Goal: Find specific page/section: Find specific page/section

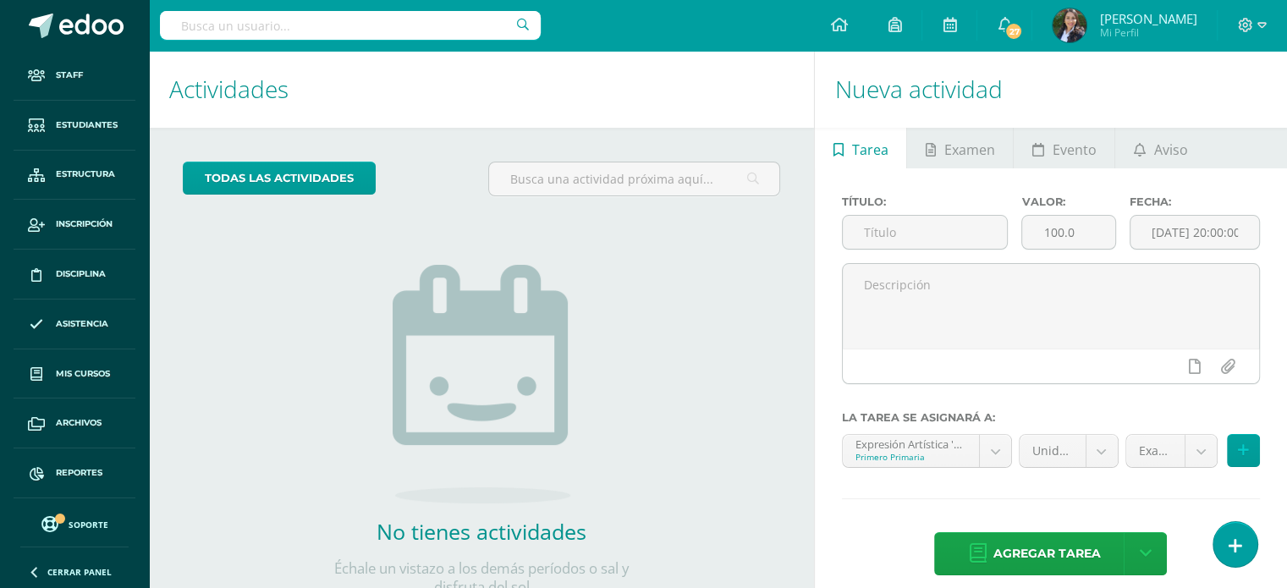
click at [359, 27] on input "text" at bounding box center [350, 25] width 381 height 29
type input "venus salazar"
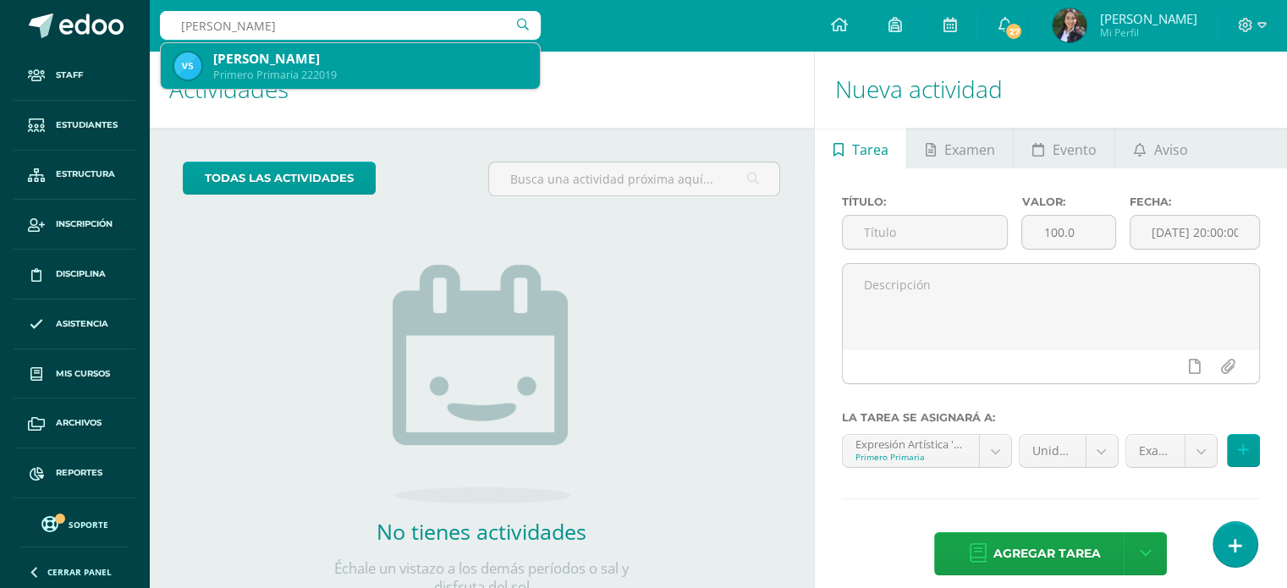
click at [278, 61] on div "Venus Zoé Salazar Juárez" at bounding box center [369, 59] width 313 height 18
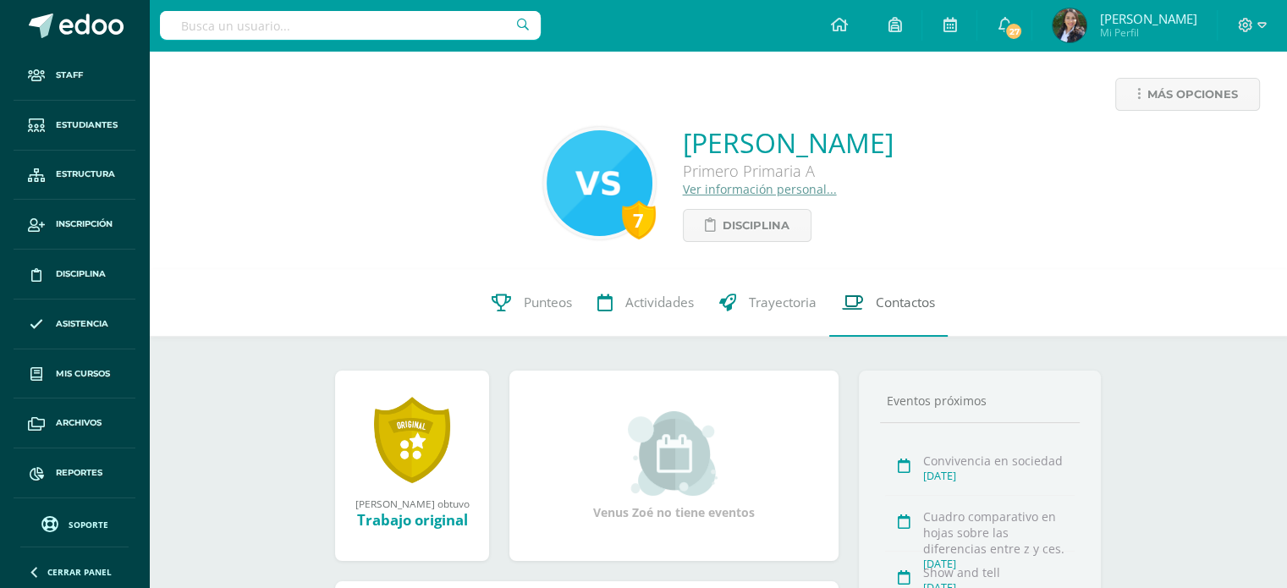
click at [888, 309] on span "Contactos" at bounding box center [904, 303] width 59 height 18
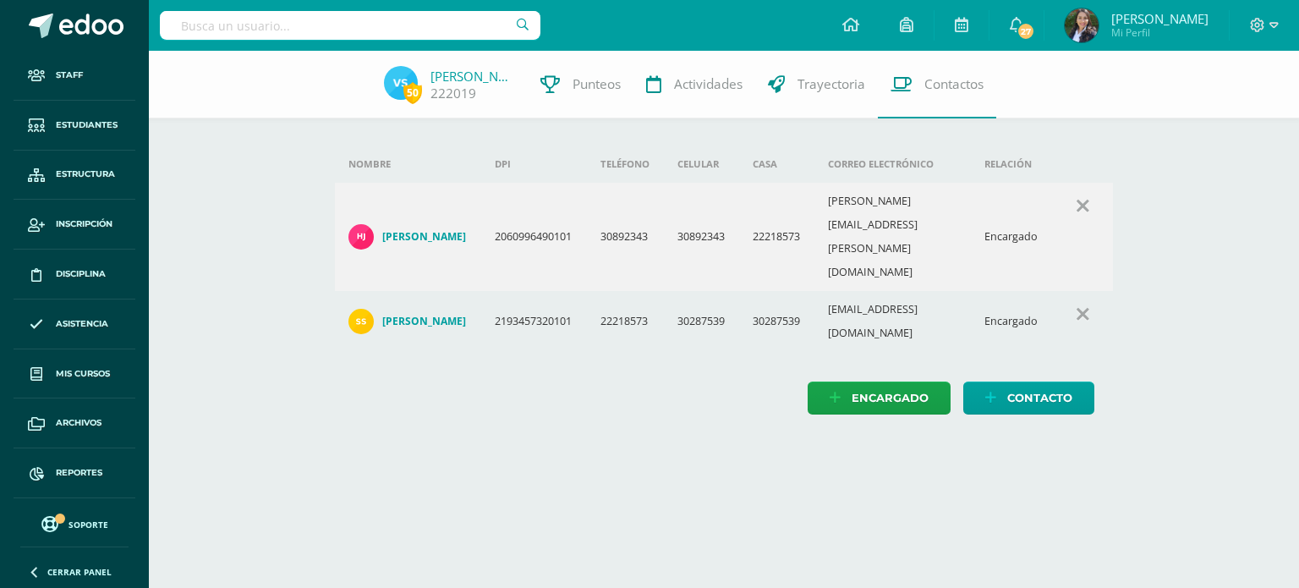
click at [328, 32] on input "text" at bounding box center [350, 25] width 381 height 29
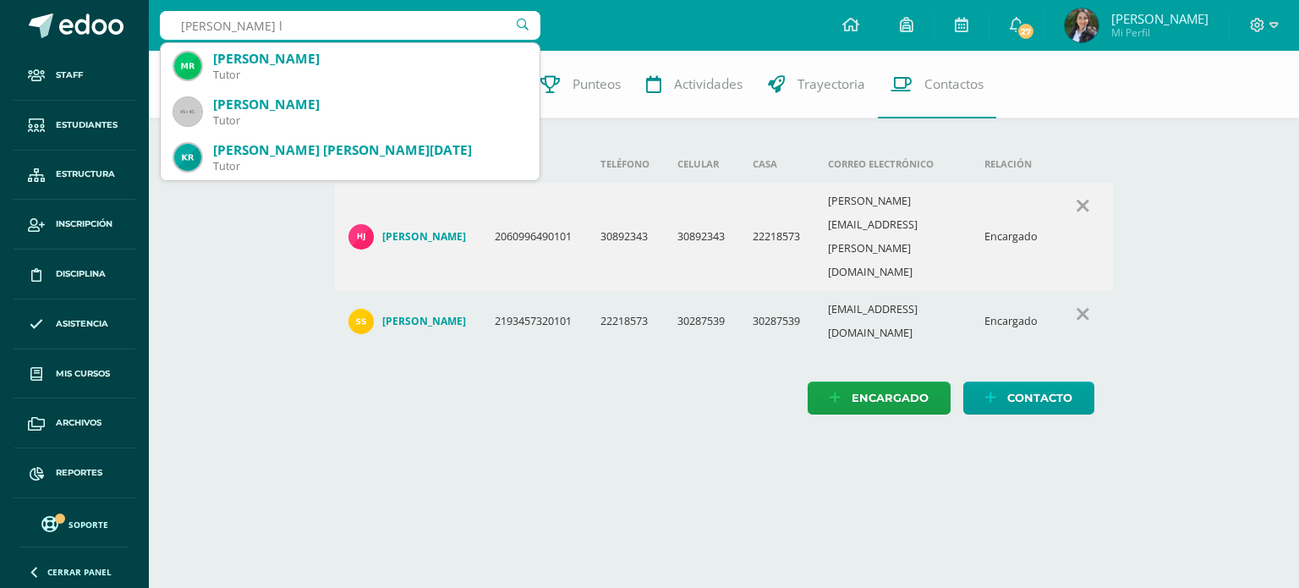
type input "[PERSON_NAME]"
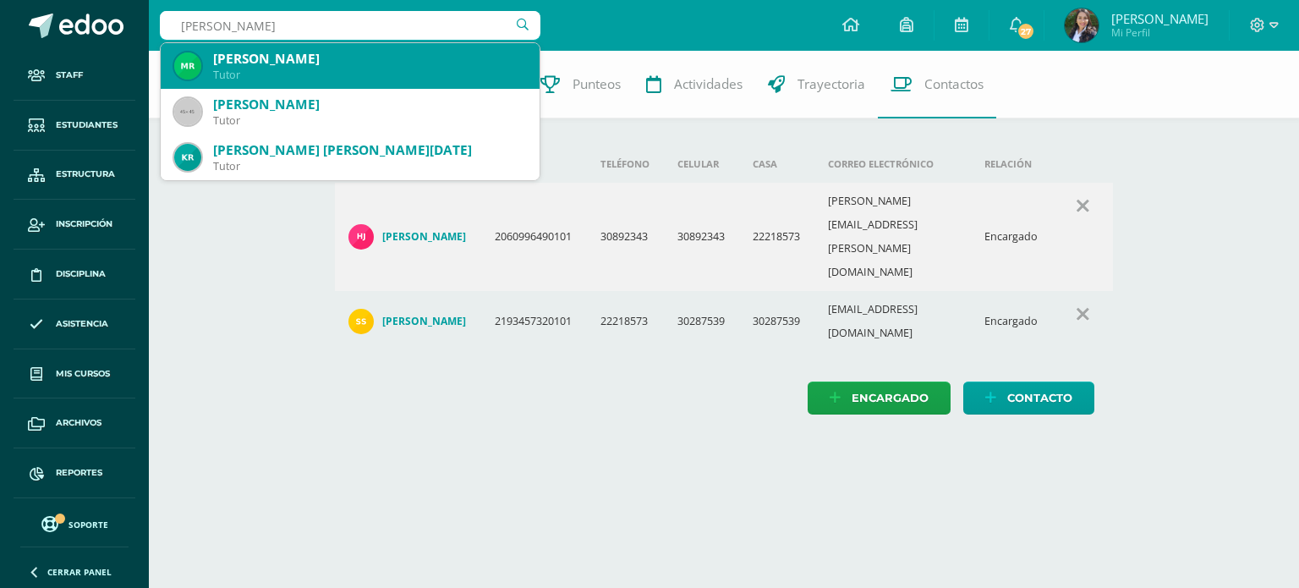
click at [337, 63] on div "María Inés Ramirez Lú" at bounding box center [369, 59] width 313 height 18
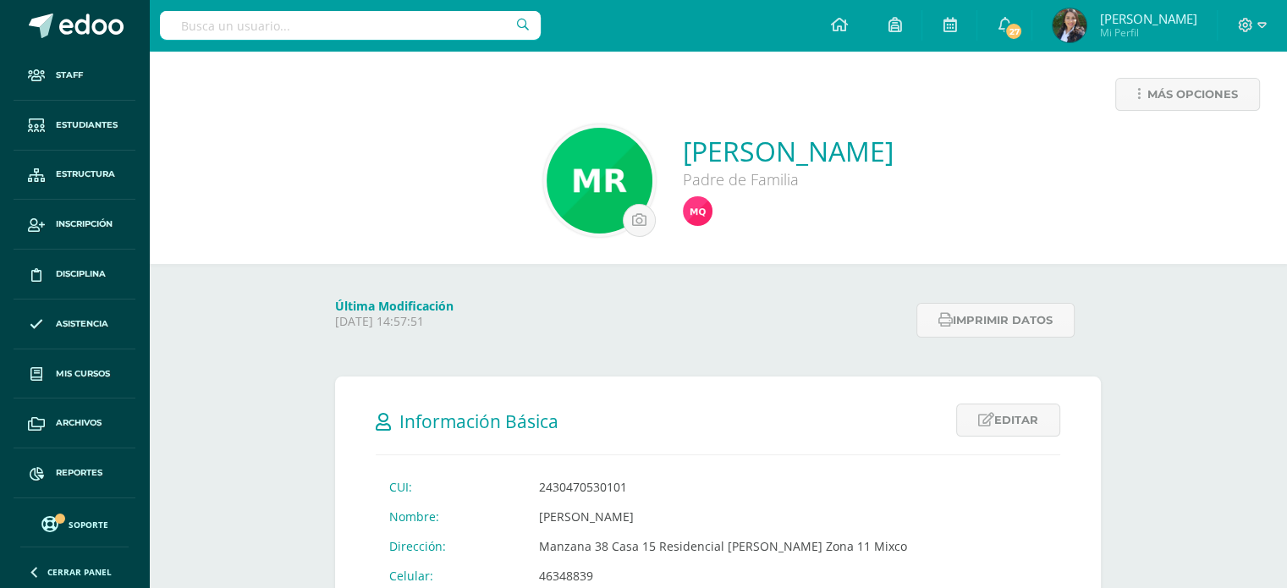
click at [299, 27] on input "text" at bounding box center [350, 25] width 381 height 29
type input "blanca mayen"
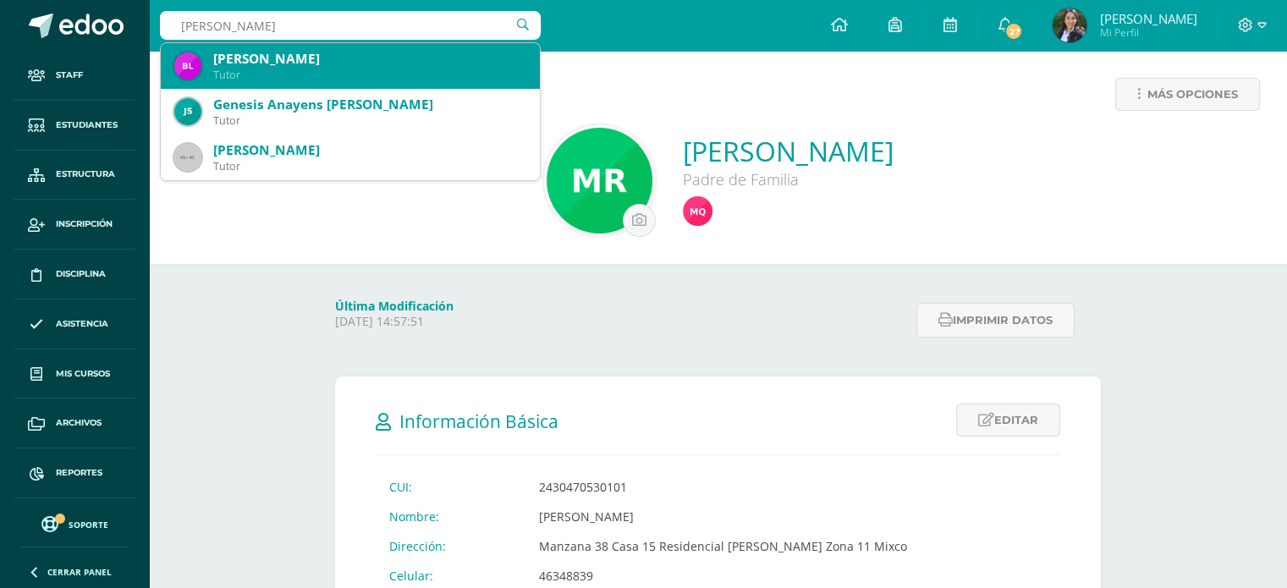
click at [302, 70] on div "Tutor" at bounding box center [369, 75] width 313 height 14
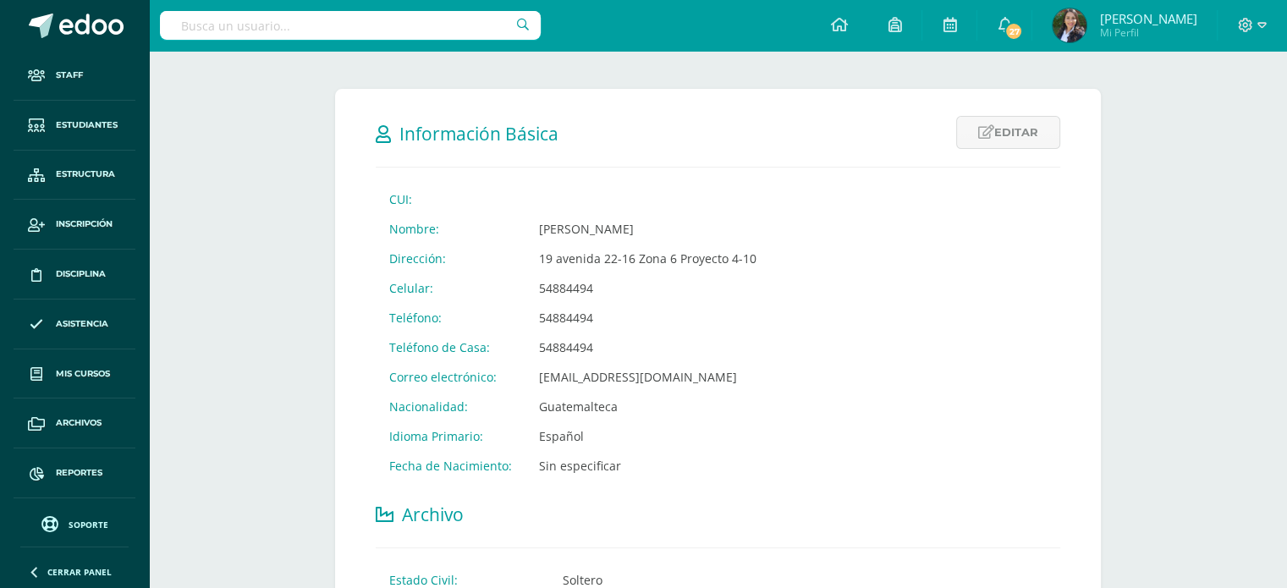
scroll to position [294, 0]
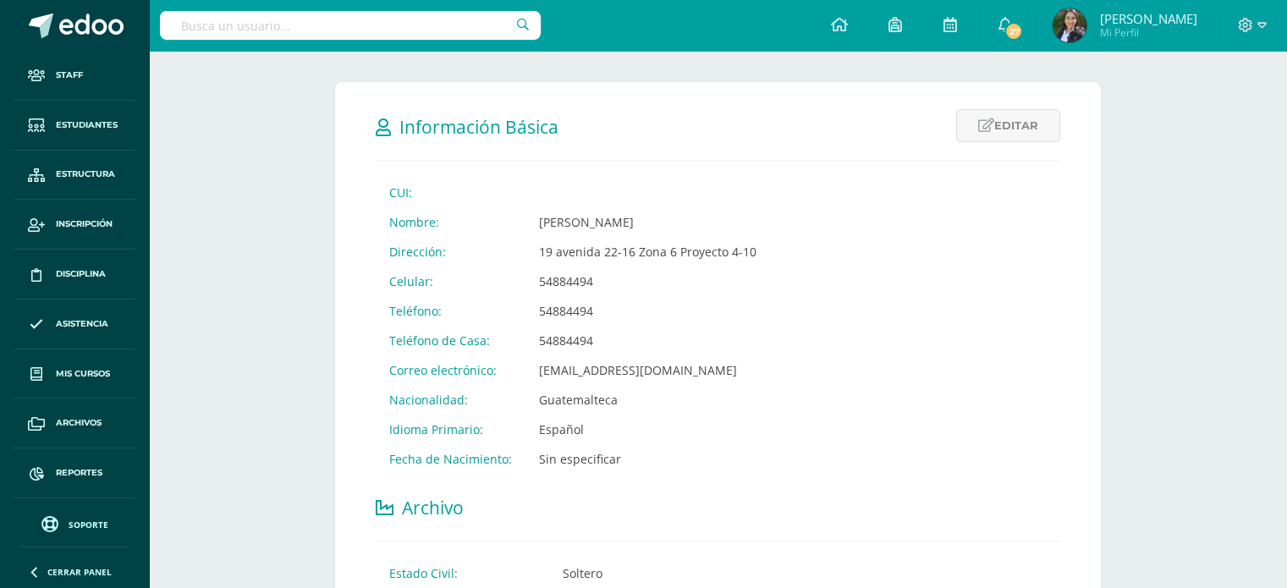
drag, startPoint x: 1290, startPoint y: 111, endPoint x: 1296, endPoint y: 214, distance: 103.4
click at [1286, 214] on html "Staff Estudiantes Estructura Inscripción Disciplina Asistencia Mis cursos Archi…" at bounding box center [643, 499] width 1287 height 1587
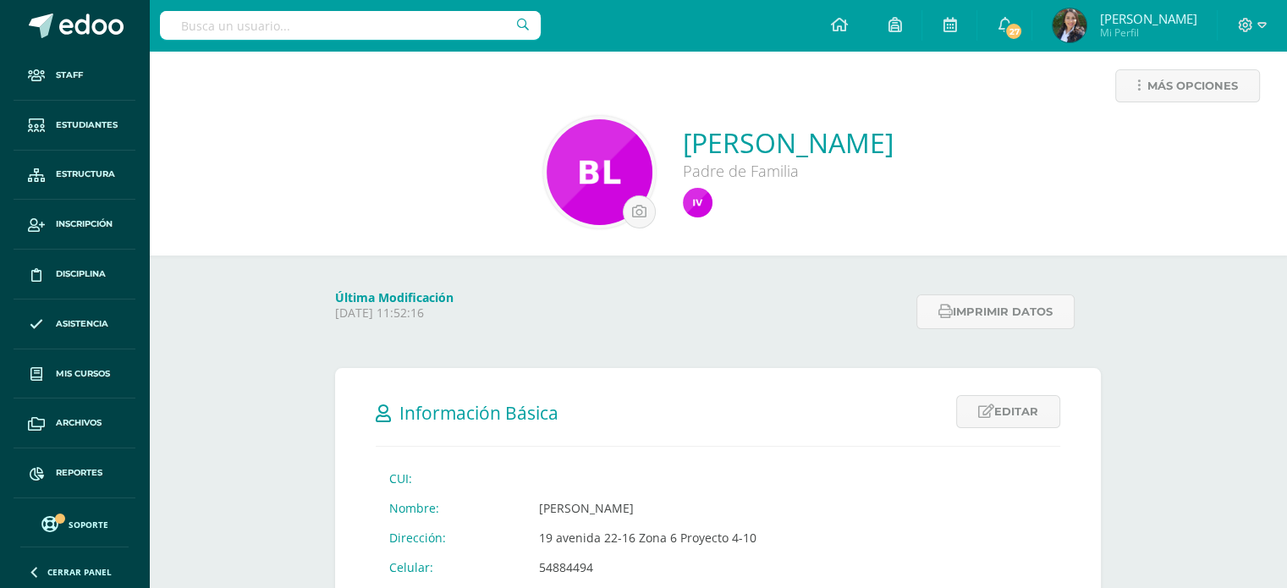
scroll to position [0, 0]
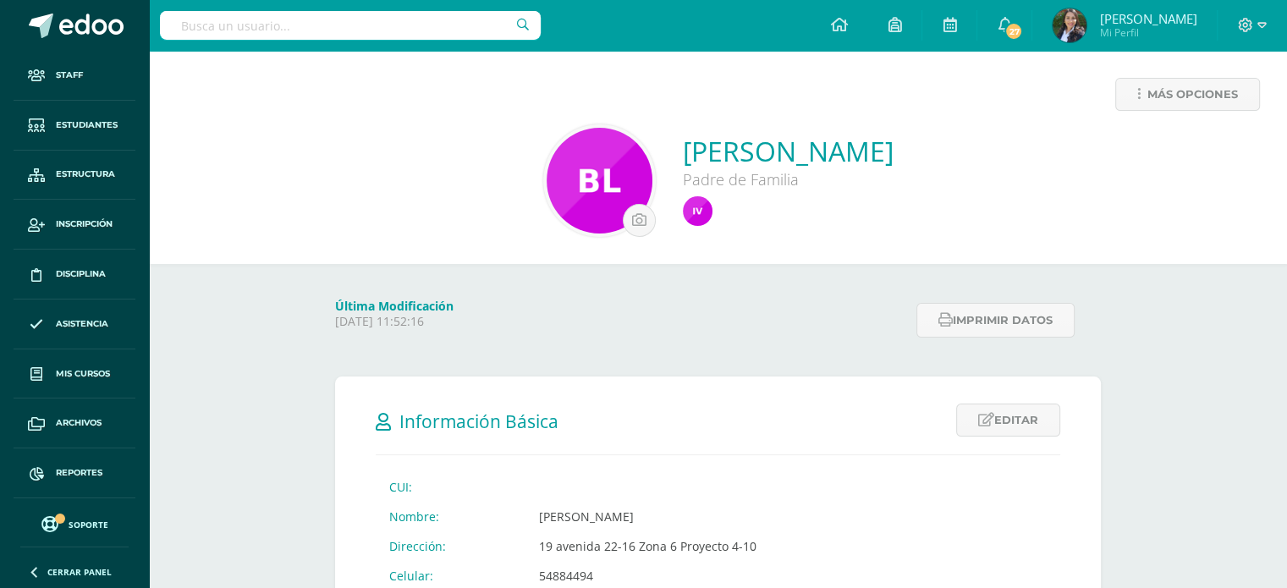
click at [683, 334] on div "Última Modificación [DATE] 11:52:16" at bounding box center [620, 320] width 584 height 45
